Goal: Task Accomplishment & Management: Manage account settings

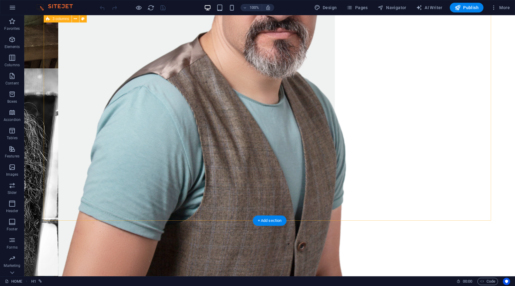
scroll to position [875, 0]
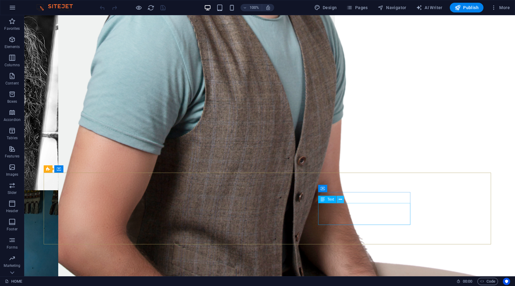
click at [341, 197] on icon at bounding box center [340, 199] width 3 height 6
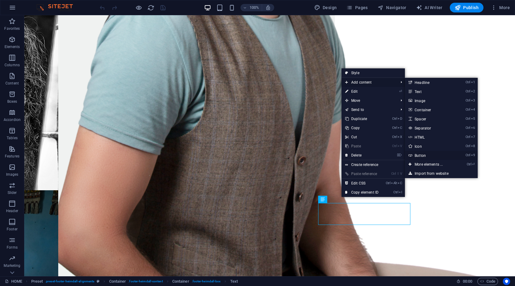
click at [422, 155] on link "Ctrl 9 Button" at bounding box center [430, 155] width 50 height 9
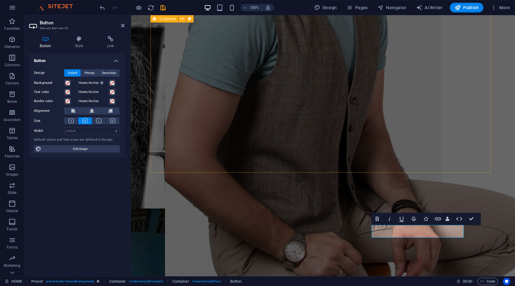
scroll to position [910, 0]
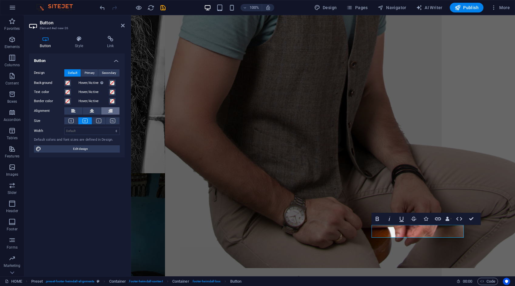
click at [111, 109] on icon at bounding box center [110, 110] width 4 height 7
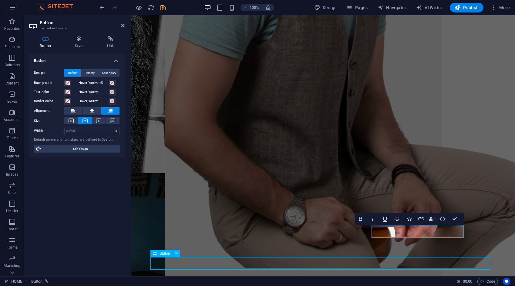
scroll to position [875, 0]
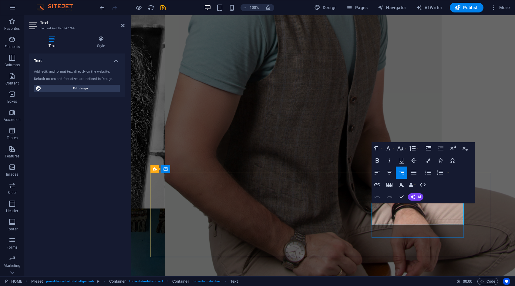
scroll to position [910, 0]
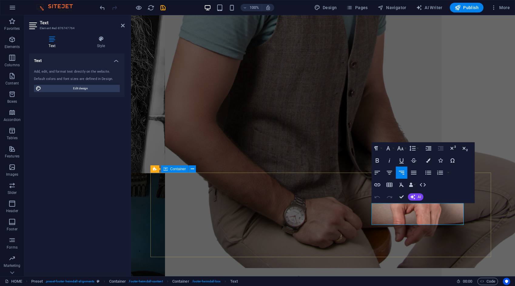
drag, startPoint x: 451, startPoint y: 222, endPoint x: 464, endPoint y: 222, distance: 13.4
copy link "Privacy"
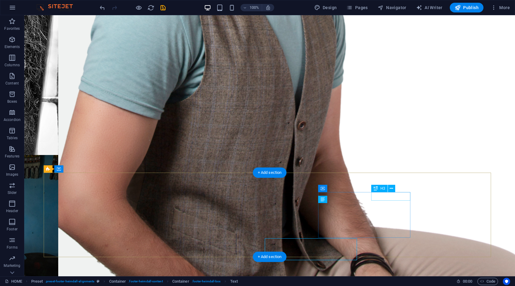
scroll to position [875, 0]
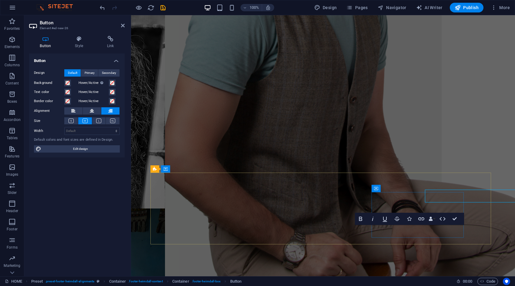
scroll to position [910, 0]
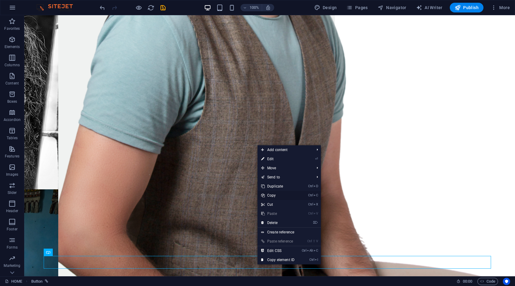
click at [274, 196] on link "Ctrl C Copy" at bounding box center [278, 195] width 41 height 9
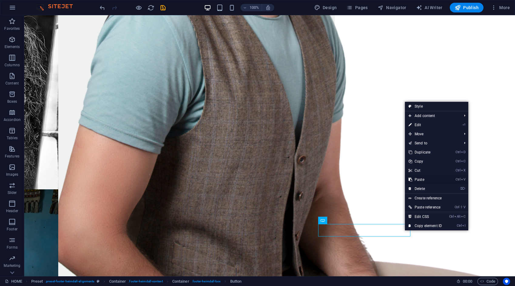
click at [419, 178] on link "Ctrl V Paste" at bounding box center [425, 179] width 41 height 9
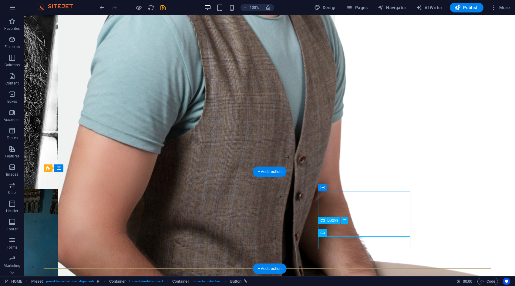
click at [343, 219] on icon at bounding box center [344, 220] width 3 height 6
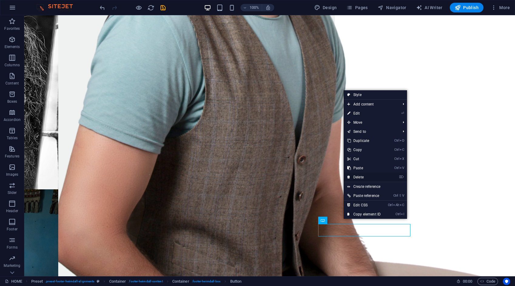
click at [361, 177] on link "⌦ Delete" at bounding box center [364, 176] width 41 height 9
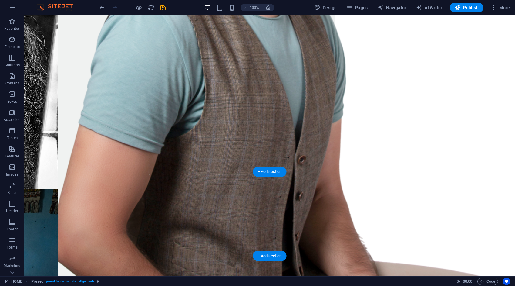
drag, startPoint x: 364, startPoint y: 229, endPoint x: 269, endPoint y: 236, distance: 94.6
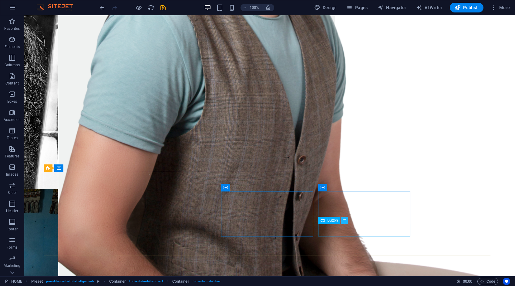
click at [344, 220] on icon at bounding box center [344, 220] width 3 height 6
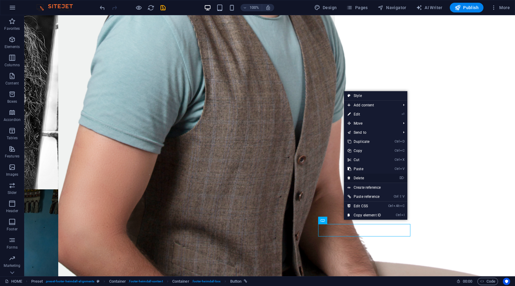
click at [364, 178] on link "⌦ Delete" at bounding box center [364, 177] width 41 height 9
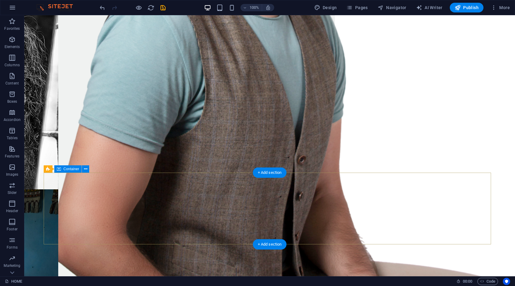
scroll to position [875, 0]
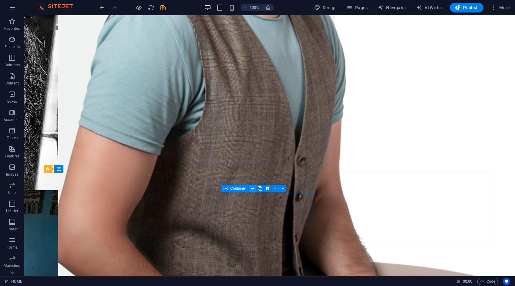
click at [252, 188] on icon at bounding box center [252, 188] width 3 height 6
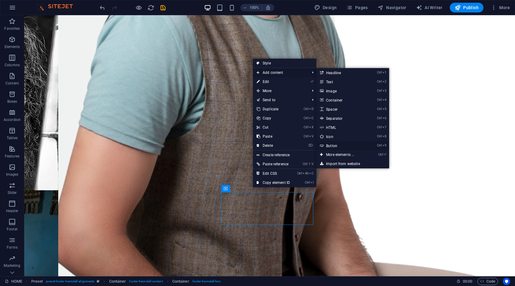
click at [334, 146] on link "Ctrl 9 Button" at bounding box center [342, 145] width 50 height 9
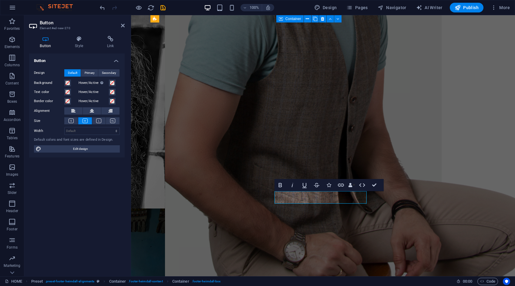
scroll to position [911, 0]
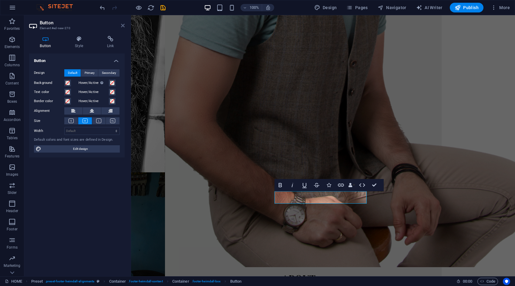
click at [123, 26] on icon at bounding box center [123, 25] width 4 height 5
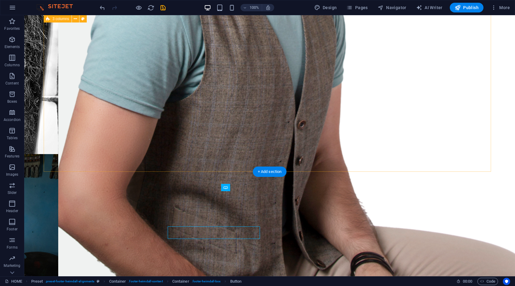
scroll to position [876, 0]
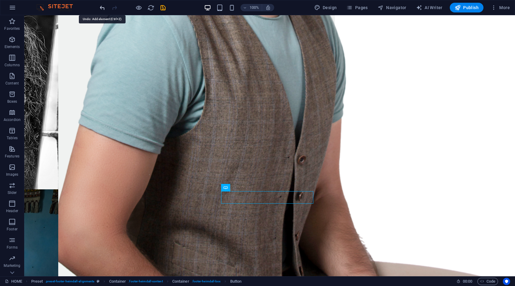
click at [103, 8] on icon "undo" at bounding box center [102, 7] width 7 height 7
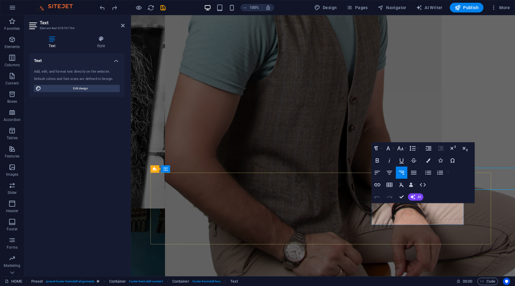
scroll to position [910, 0]
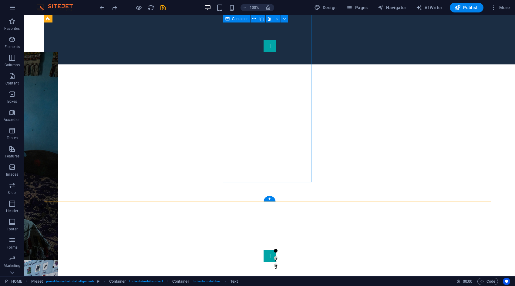
scroll to position [389, 0]
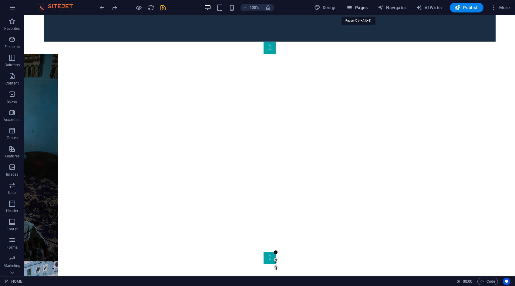
click at [365, 8] on span "Pages" at bounding box center [357, 8] width 21 height 6
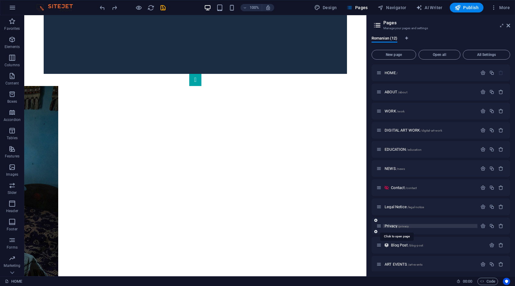
click at [391, 225] on span "Privacy /privacy" at bounding box center [397, 225] width 24 height 5
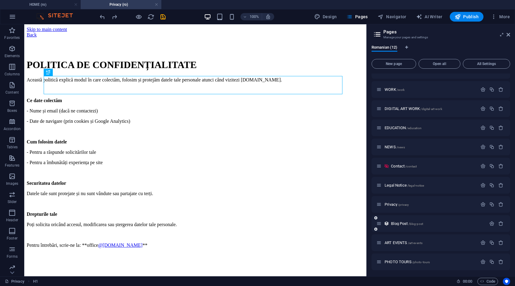
scroll to position [32, 0]
click at [482, 203] on icon "button" at bounding box center [483, 203] width 5 height 5
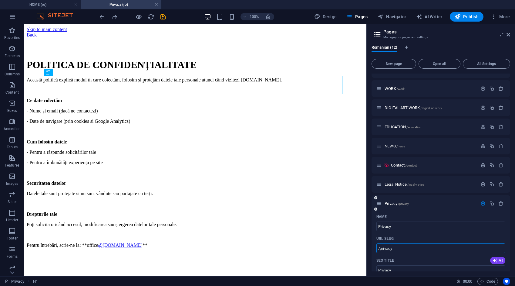
drag, startPoint x: 399, startPoint y: 249, endPoint x: 378, endPoint y: 249, distance: 21.2
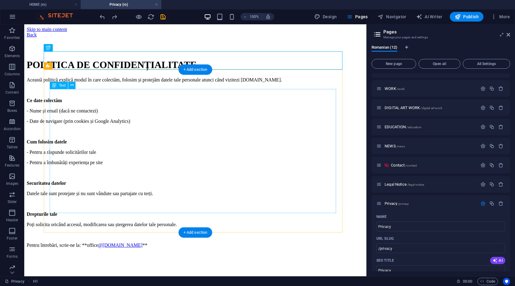
scroll to position [39, 0]
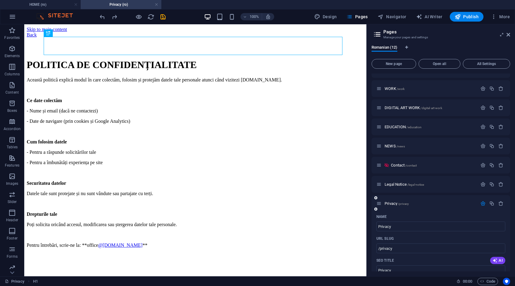
click at [481, 203] on icon "button" at bounding box center [483, 203] width 5 height 5
click at [483, 185] on icon "button" at bounding box center [483, 183] width 5 height 5
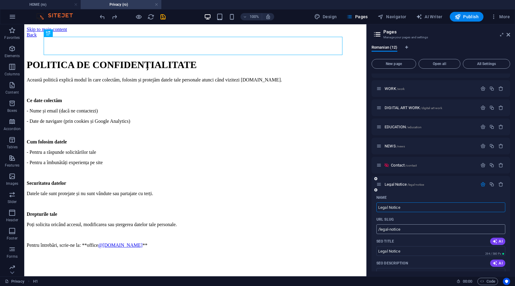
scroll to position [62, 0]
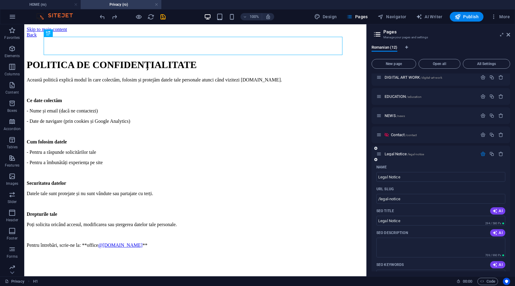
click at [483, 154] on icon "button" at bounding box center [483, 153] width 5 height 5
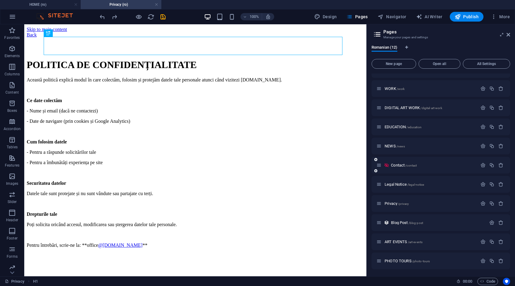
click at [399, 183] on span "Legal Notice /legal-notice" at bounding box center [404, 184] width 39 height 5
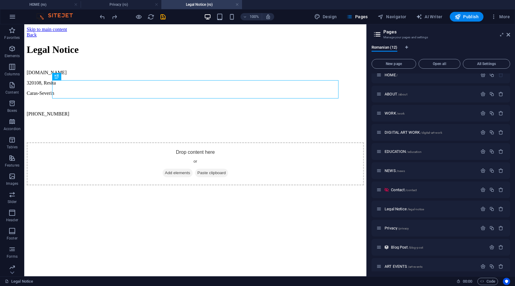
scroll to position [0, 0]
click at [177, 177] on span "Add elements" at bounding box center [178, 172] width 30 height 8
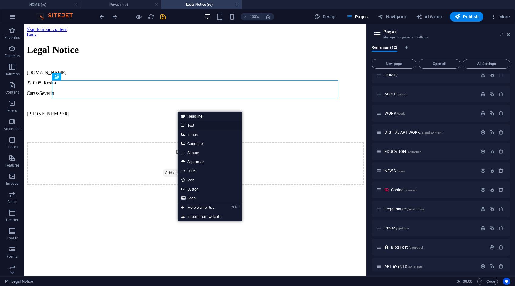
click at [194, 124] on link "Text" at bounding box center [210, 124] width 64 height 9
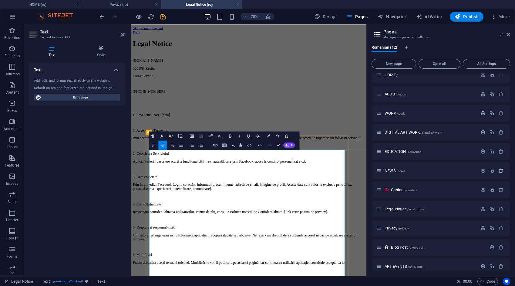
scroll to position [6868, 0]
drag, startPoint x: 299, startPoint y: 195, endPoint x: 308, endPoint y: 195, distance: 9.4
click at [304, 147] on p "Ultima actualizare: [data]" at bounding box center [288, 144] width 309 height 5
click at [316, 158] on p at bounding box center [288, 154] width 309 height 5
drag, startPoint x: 313, startPoint y: 195, endPoint x: 301, endPoint y: 194, distance: 12.5
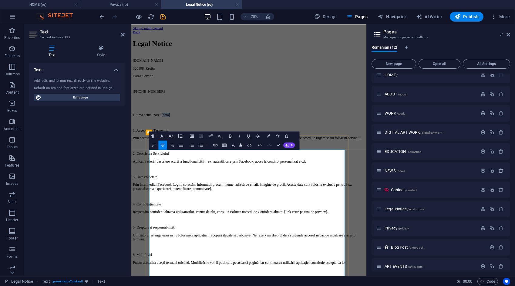
click at [301, 147] on p "Ultima actualizare: [data]" at bounding box center [288, 144] width 309 height 5
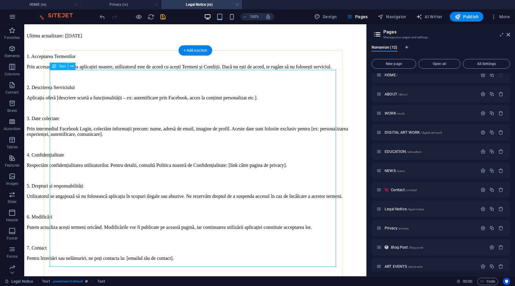
scroll to position [151, 0]
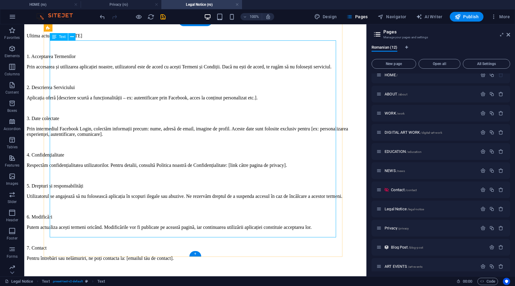
click at [222, 225] on div "Ultima actualizare: [[DATE] 1. Acceptarea Termenilor Prin accesarea și utilizar…" at bounding box center [195, 152] width 337 height 238
click at [229, 227] on div "Ultima actualizare: [[DATE] 1. Acceptarea Termenilor Prin accesarea și utilizar…" at bounding box center [195, 152] width 337 height 238
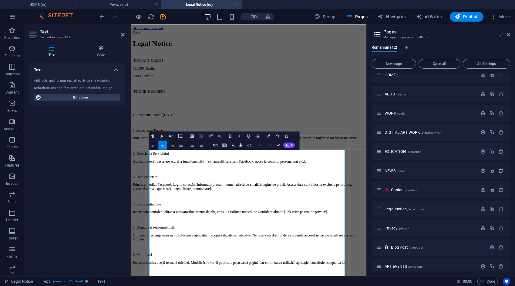
scroll to position [74, 0]
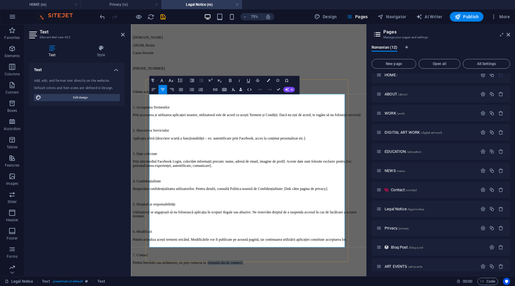
drag, startPoint x: 365, startPoint y: 310, endPoint x: 314, endPoint y: 313, distance: 50.5
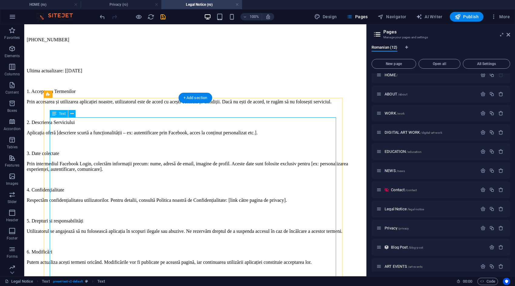
click at [206, 121] on div "Ultima actualizare: [[DATE] 1. Acceptarea Termenilor Prin accesarea și utilizar…" at bounding box center [195, 187] width 337 height 238
drag, startPoint x: 206, startPoint y: 121, endPoint x: 124, endPoint y: 153, distance: 88.2
click at [205, 121] on div "Ultima actualizare: [[DATE] 1. Acceptarea Termenilor Prin accesarea și utilizar…" at bounding box center [195, 187] width 337 height 238
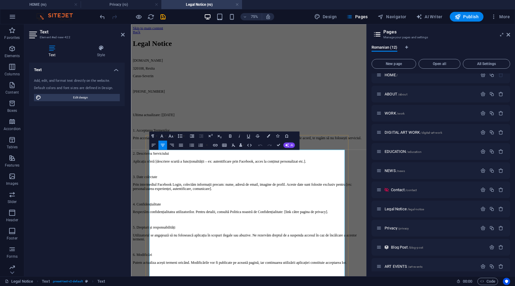
click at [295, 147] on p "Ultima actualizare: [[DATE]" at bounding box center [288, 144] width 309 height 5
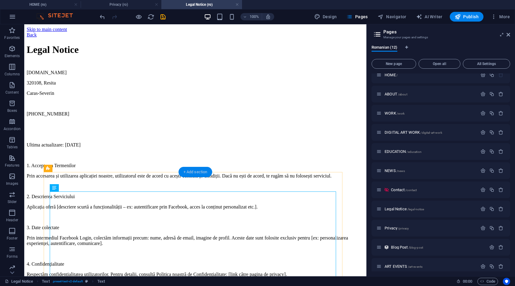
click at [199, 170] on div "+ Add section" at bounding box center [196, 172] width 34 height 10
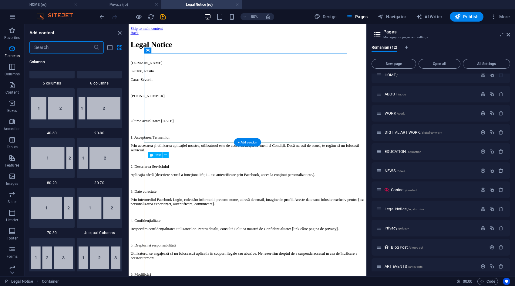
scroll to position [1062, 0]
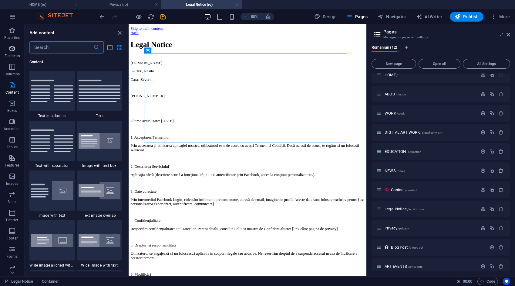
click at [16, 51] on icon "button" at bounding box center [11, 48] width 7 height 7
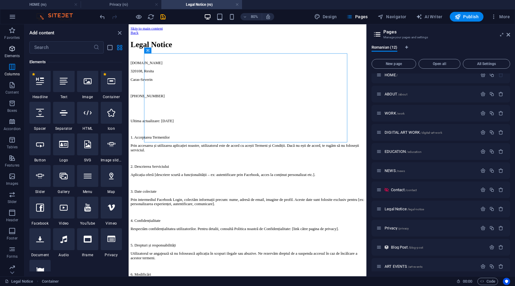
scroll to position [65, 0]
click at [38, 82] on icon at bounding box center [40, 82] width 8 height 8
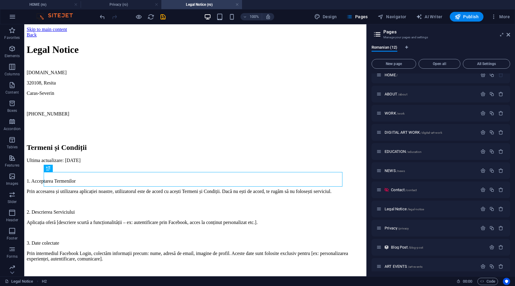
click at [163, 16] on icon "save" at bounding box center [163, 16] width 7 height 7
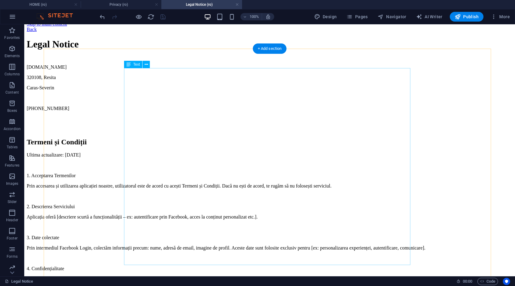
scroll to position [0, 0]
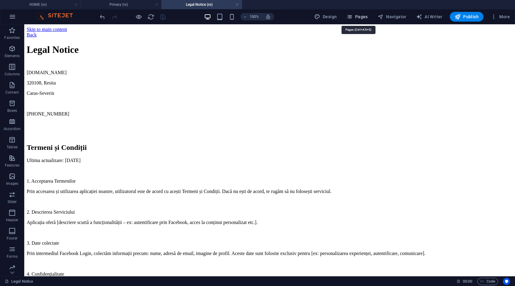
click at [365, 18] on span "Pages" at bounding box center [357, 17] width 21 height 6
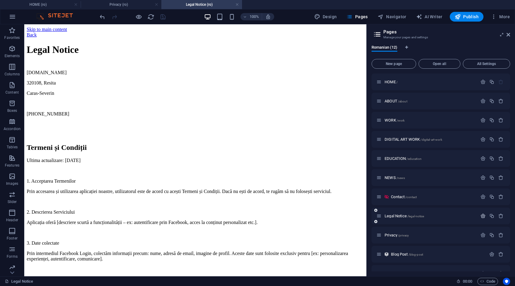
click at [481, 215] on icon "button" at bounding box center [483, 215] width 5 height 5
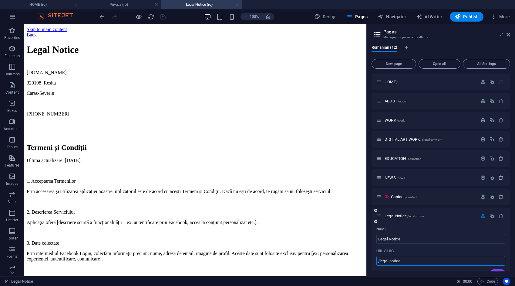
drag, startPoint x: 403, startPoint y: 261, endPoint x: 372, endPoint y: 261, distance: 31.0
drag, startPoint x: 468, startPoint y: 16, endPoint x: 463, endPoint y: 19, distance: 5.7
click at [467, 16] on span "Publish" at bounding box center [467, 17] width 24 height 6
